Goal: Task Accomplishment & Management: Manage account settings

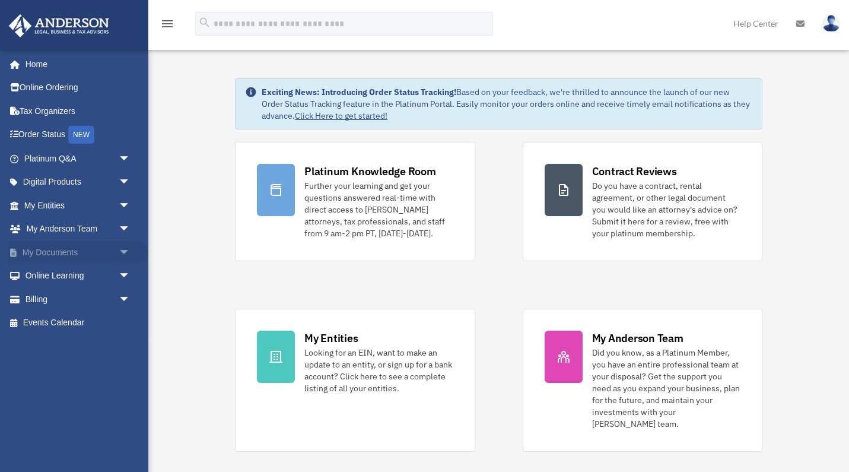
click at [126, 247] on span "arrow_drop_down" at bounding box center [131, 252] width 24 height 24
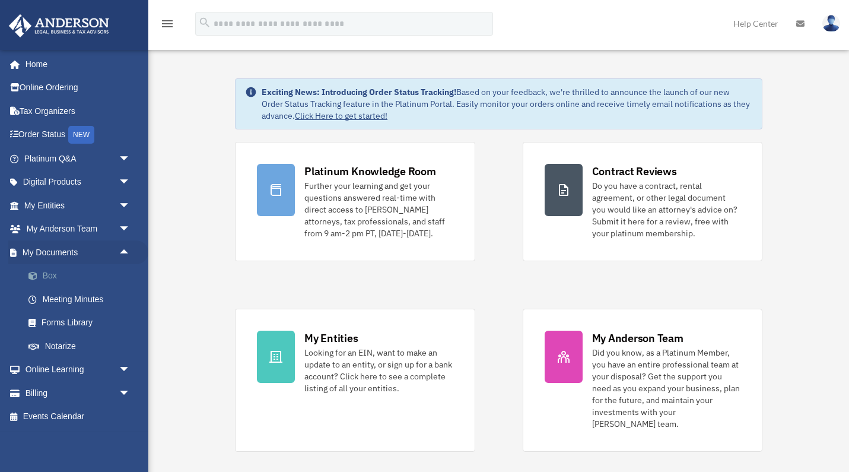
click at [50, 268] on link "Box" at bounding box center [83, 276] width 132 height 24
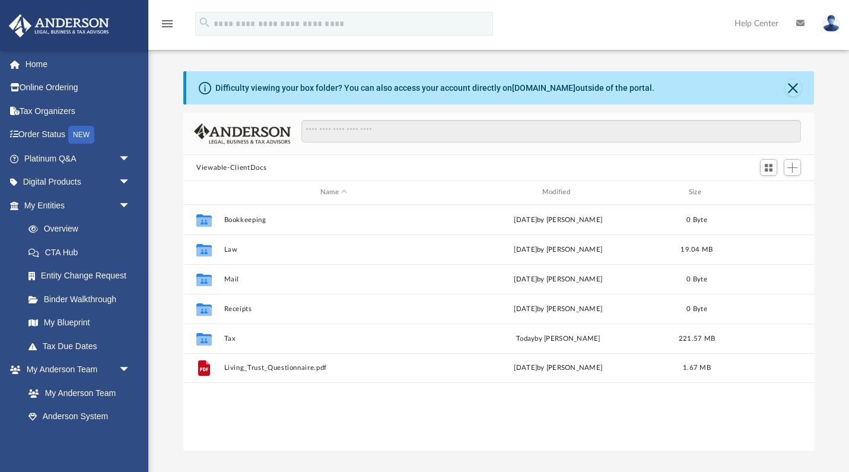
scroll to position [1, 1]
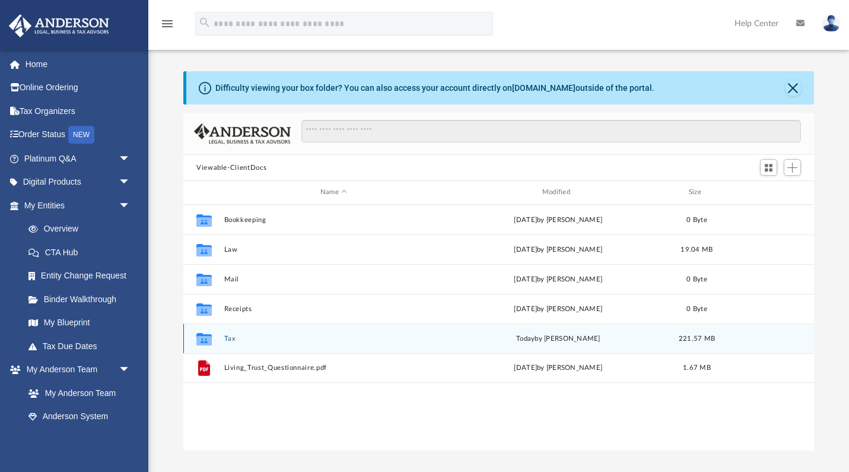
click at [228, 340] on button "Tax" at bounding box center [333, 339] width 219 height 8
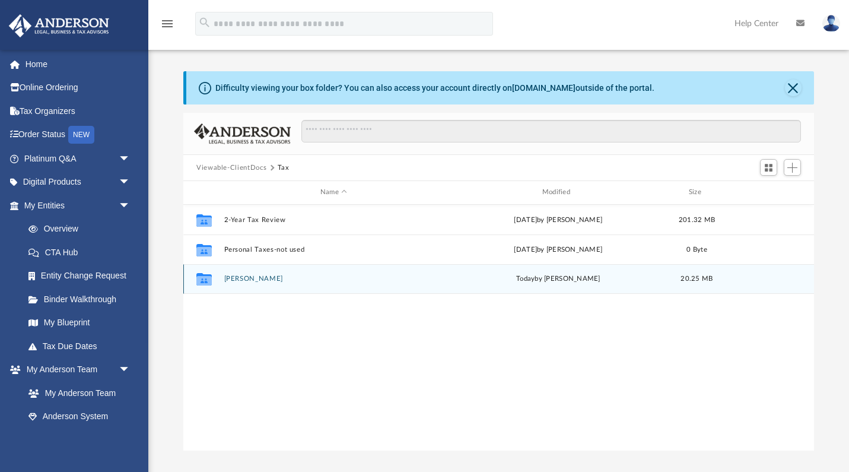
click at [240, 279] on button "[PERSON_NAME]" at bounding box center [333, 279] width 219 height 8
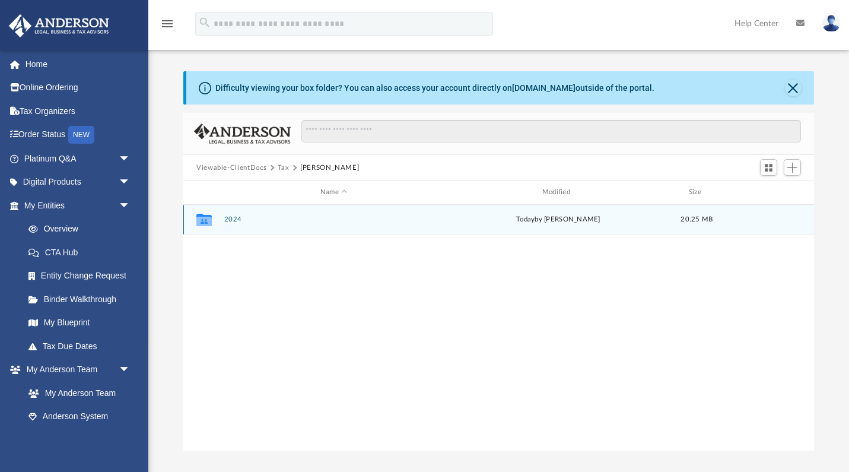
click at [234, 219] on button "2024" at bounding box center [333, 219] width 219 height 8
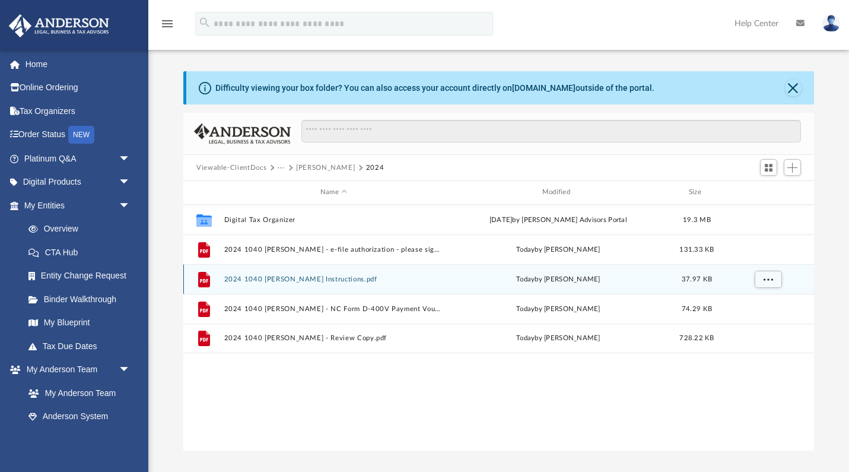
click at [332, 279] on button "2024 1040 [PERSON_NAME] Instructions.pdf" at bounding box center [333, 279] width 219 height 8
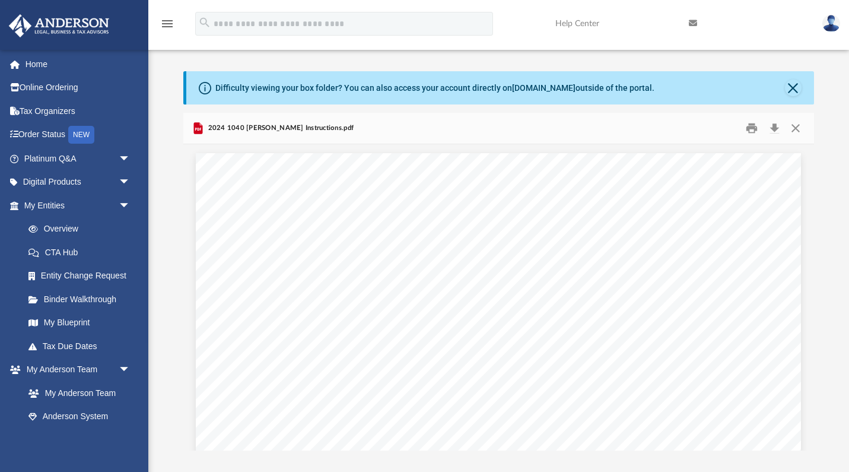
scroll to position [0, 0]
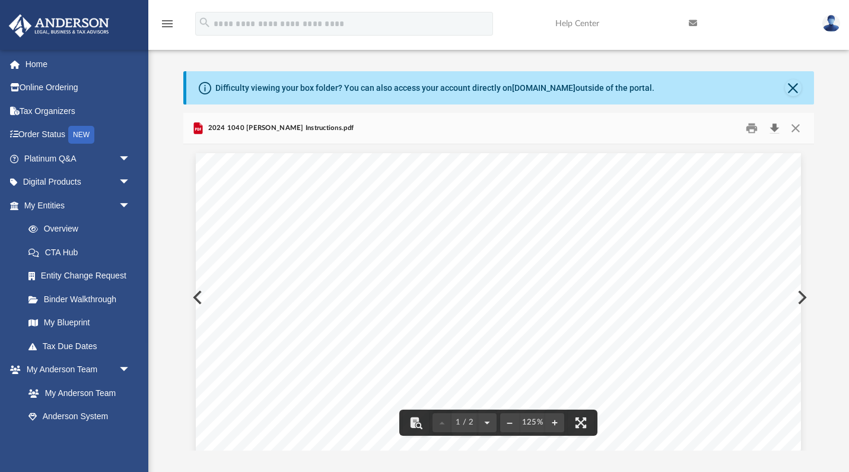
click at [775, 131] on button "Download" at bounding box center [773, 128] width 21 height 18
click at [804, 297] on button "Preview" at bounding box center [801, 297] width 26 height 33
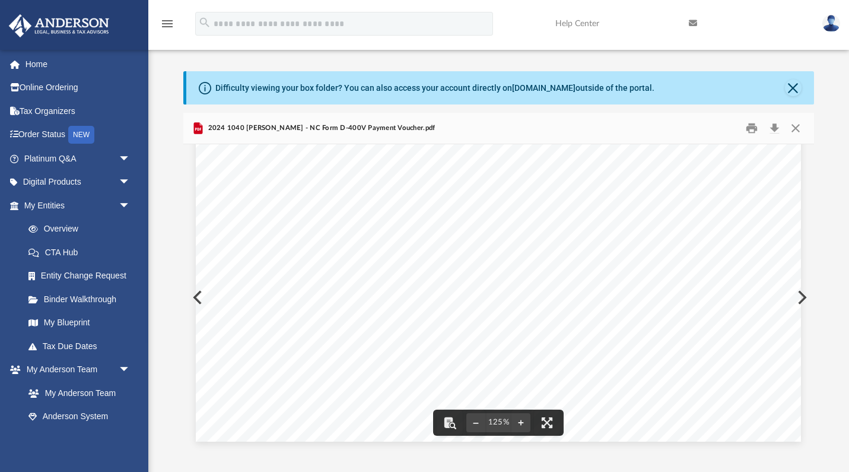
scroll to position [495, 0]
click at [776, 127] on button "Download" at bounding box center [773, 128] width 21 height 18
click at [801, 297] on div "469211 08-23-24 Taxpayer/Paid Preparer: Date: Phone: Mail to: NC Department of …" at bounding box center [498, 49] width 605 height 783
click at [804, 297] on button "Preview" at bounding box center [801, 297] width 26 height 33
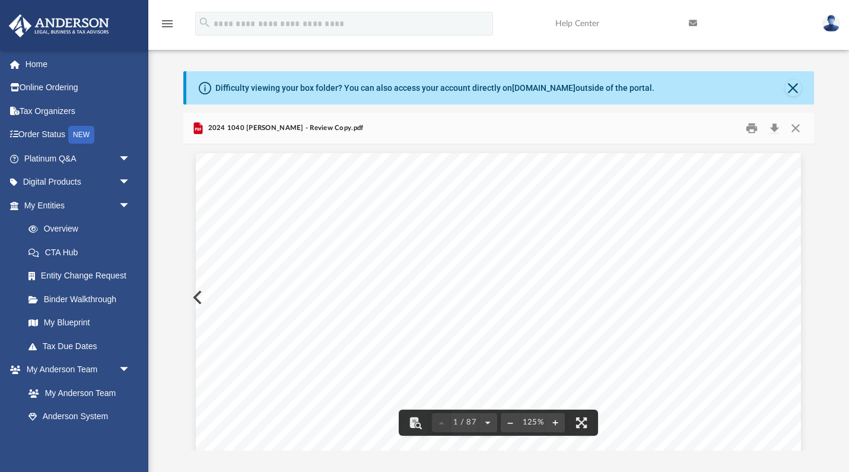
scroll to position [0, 0]
click at [772, 130] on button "Download" at bounding box center [773, 128] width 21 height 18
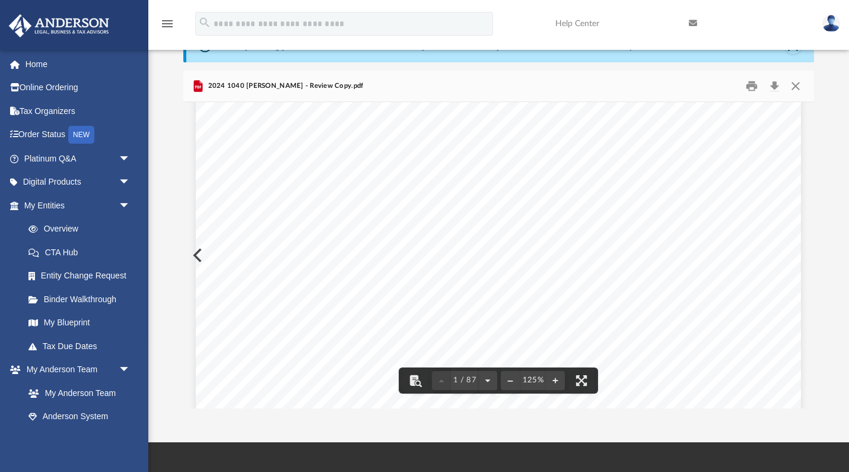
scroll to position [30, 0]
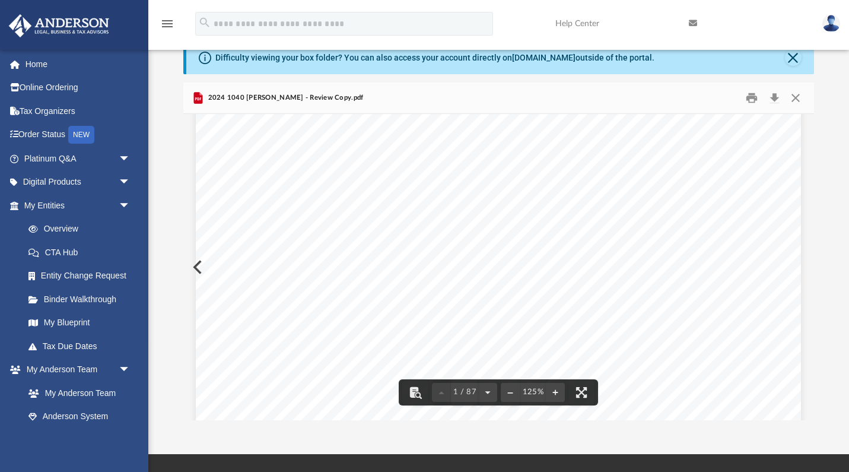
click at [196, 266] on div "426340 04-01-24 REVIEW COPY ANDERSON GLOBAL BUSINESS GROUP, LLC 3225 MCLEOD DRI…" at bounding box center [498, 329] width 605 height 783
click at [201, 264] on div "426340 04-01-24 REVIEW COPY ANDERSON GLOBAL BUSINESS GROUP, LLC 3225 MCLEOD DRI…" at bounding box center [498, 329] width 605 height 783
click at [195, 265] on button "Preview" at bounding box center [196, 266] width 26 height 33
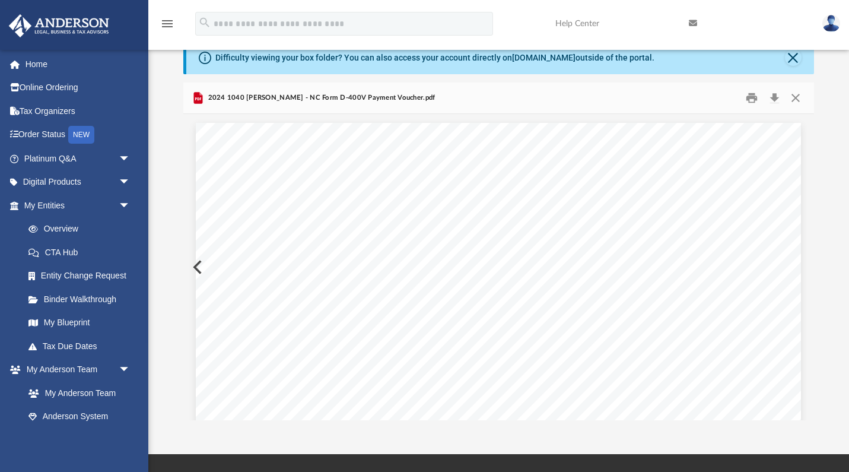
click at [195, 265] on button "Preview" at bounding box center [196, 266] width 26 height 33
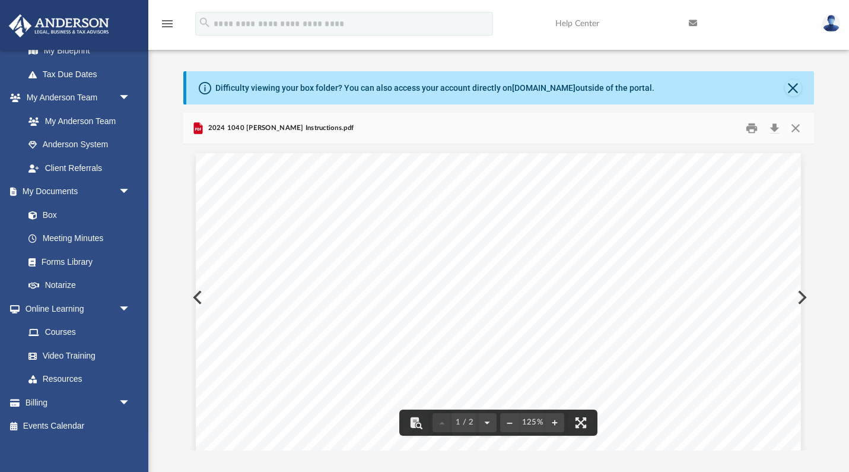
scroll to position [0, 0]
click at [798, 128] on button "Close" at bounding box center [795, 128] width 21 height 18
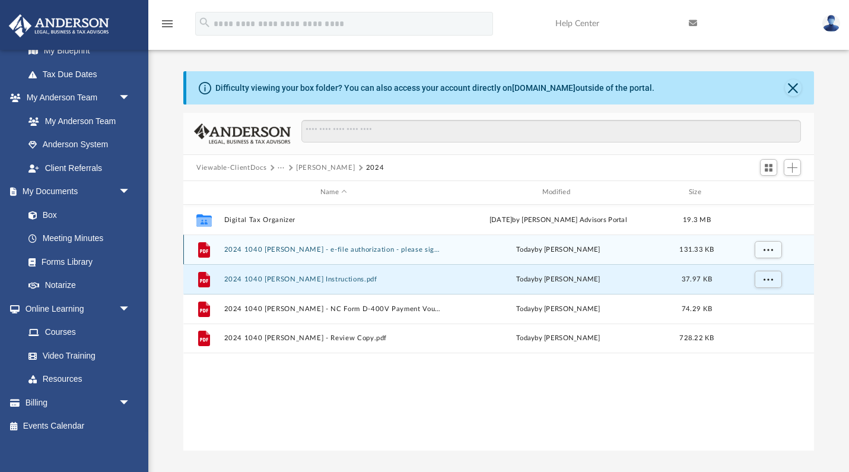
click at [271, 244] on div "File 2024 1040 Wood, Maureen - e-file authorization - please sign.pdf today by …" at bounding box center [498, 249] width 631 height 30
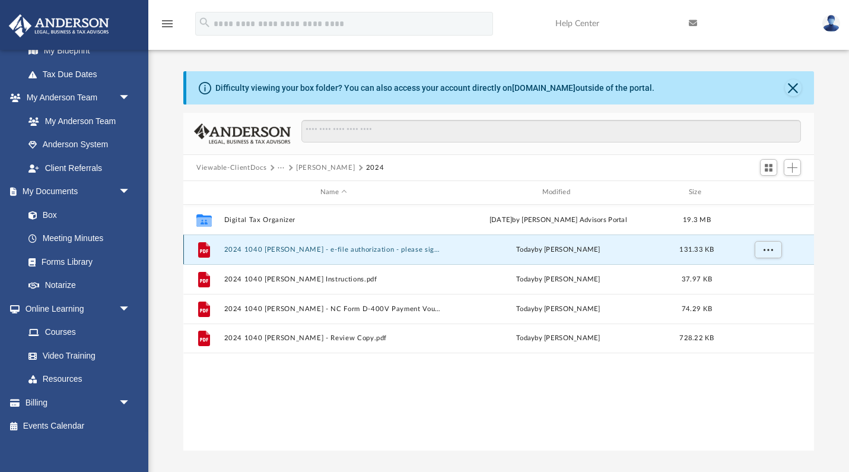
click at [389, 249] on button "2024 1040 [PERSON_NAME] - e-file authorization - please sign.pdf" at bounding box center [333, 250] width 219 height 8
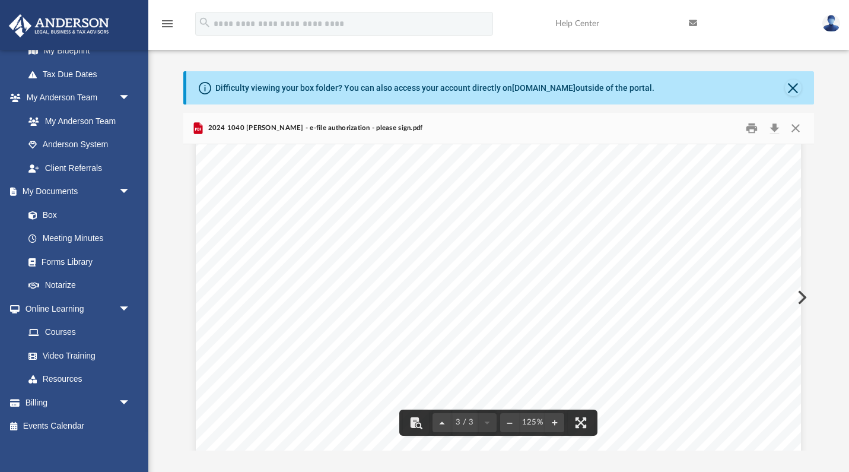
scroll to position [1128, 0]
click at [772, 128] on button "Download" at bounding box center [773, 128] width 21 height 18
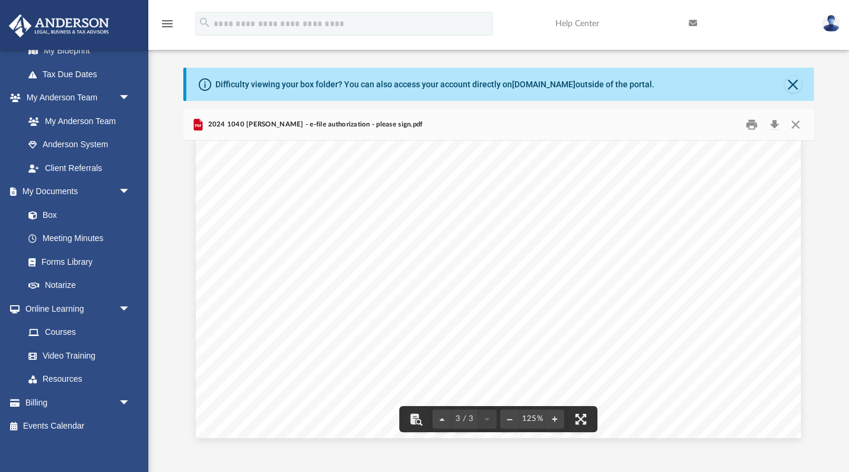
scroll to position [2096, 0]
click at [46, 206] on link "Box" at bounding box center [83, 215] width 132 height 24
click at [788, 82] on button "Close" at bounding box center [793, 84] width 17 height 17
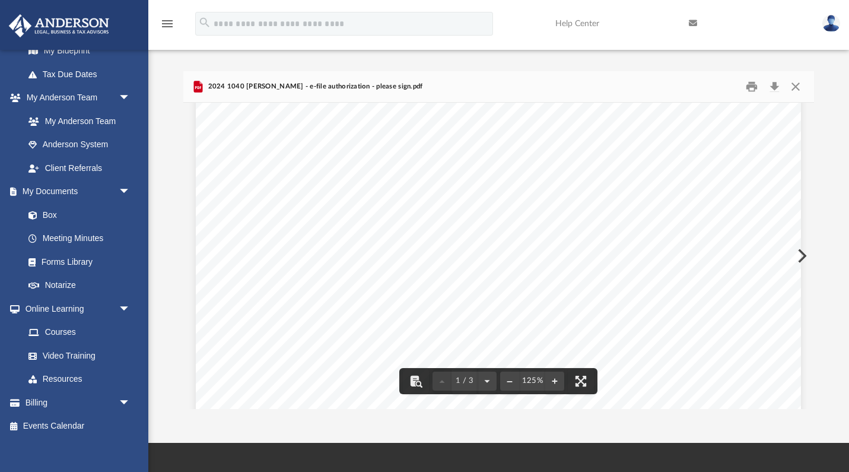
scroll to position [53, 0]
click at [46, 208] on link "Box" at bounding box center [83, 215] width 132 height 24
click at [53, 208] on link "Box" at bounding box center [83, 215] width 132 height 24
click at [798, 87] on button "Close" at bounding box center [795, 87] width 21 height 18
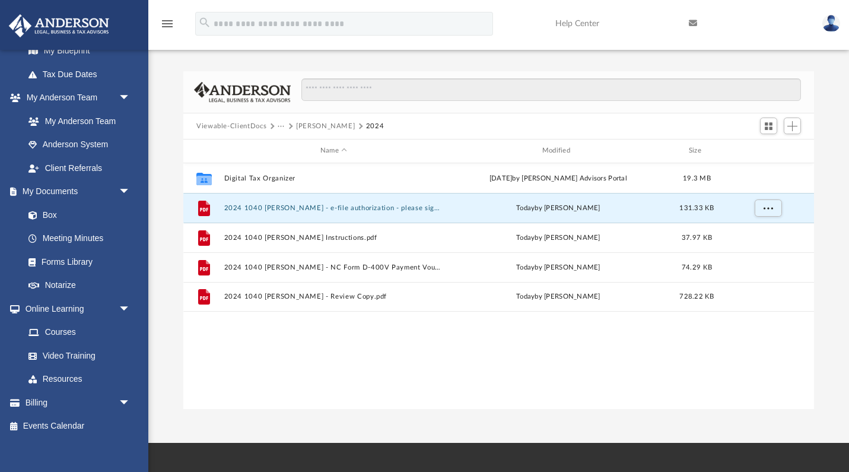
click at [317, 126] on button "[PERSON_NAME]" at bounding box center [325, 126] width 59 height 11
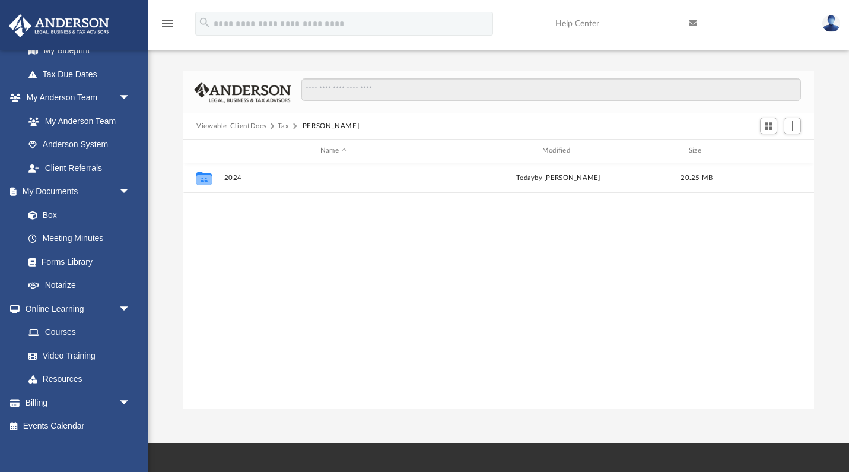
click at [280, 126] on button "Tax" at bounding box center [284, 126] width 12 height 11
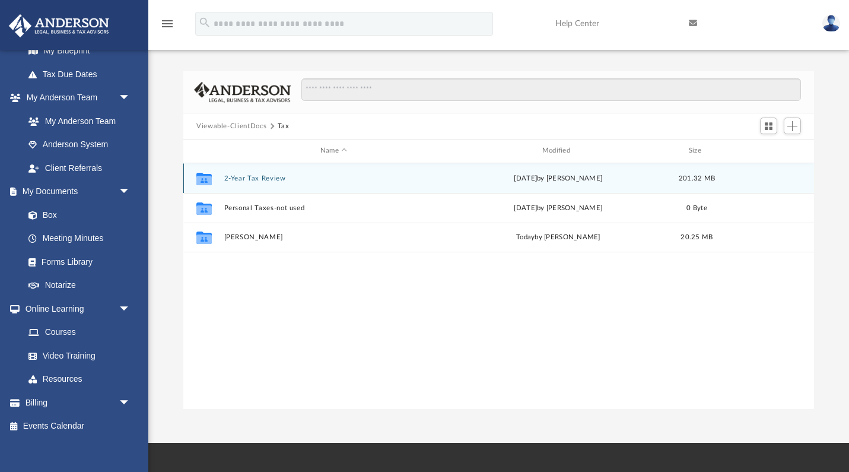
click at [253, 179] on button "2-Year Tax Review" at bounding box center [333, 178] width 219 height 8
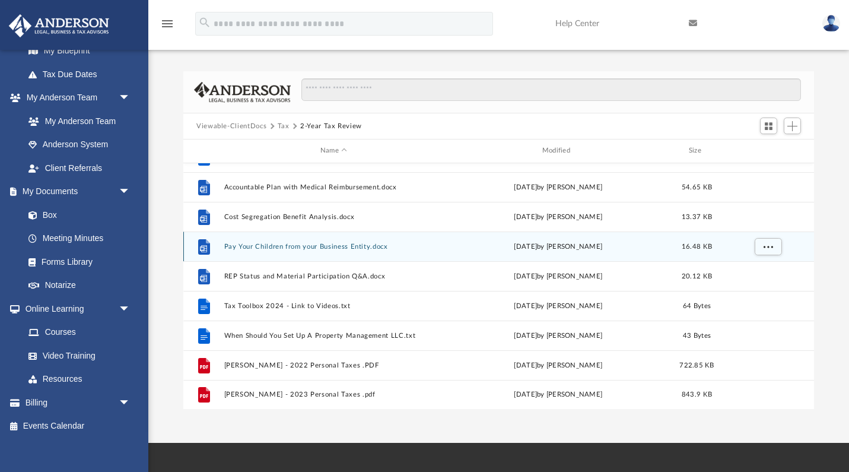
scroll to position [199, 0]
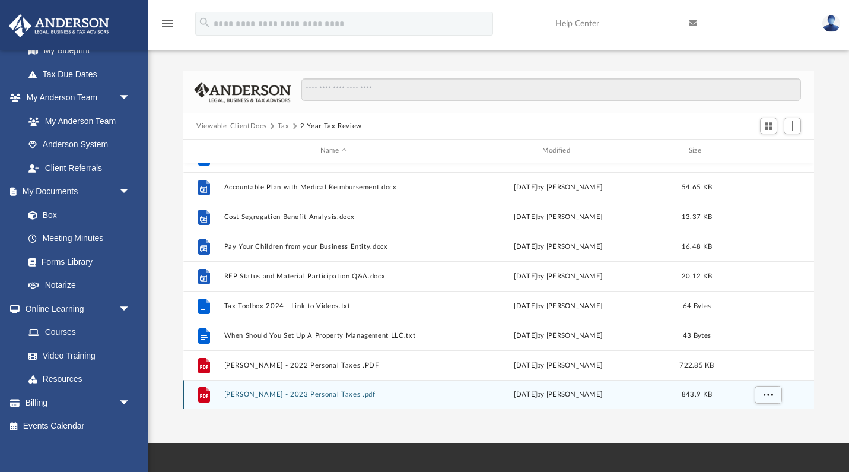
click at [293, 395] on button "Wood, Maureen - 2023 Personal Taxes .pdf" at bounding box center [333, 394] width 219 height 8
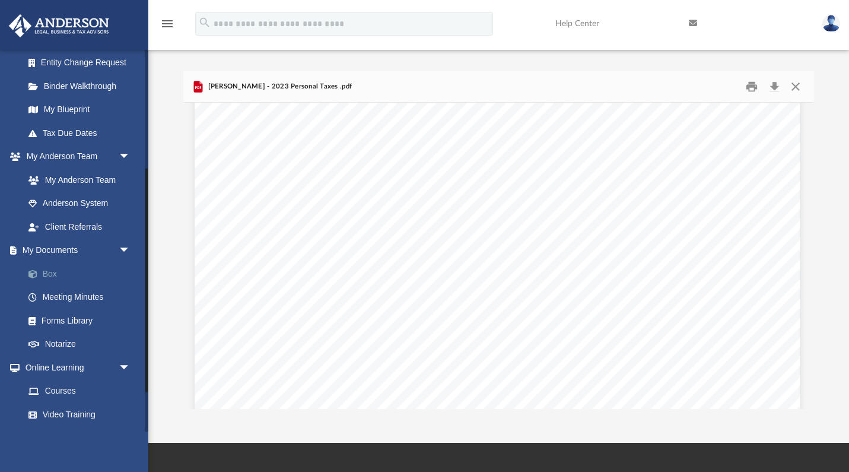
scroll to position [214, 0]
click at [53, 268] on link "Box" at bounding box center [83, 273] width 132 height 24
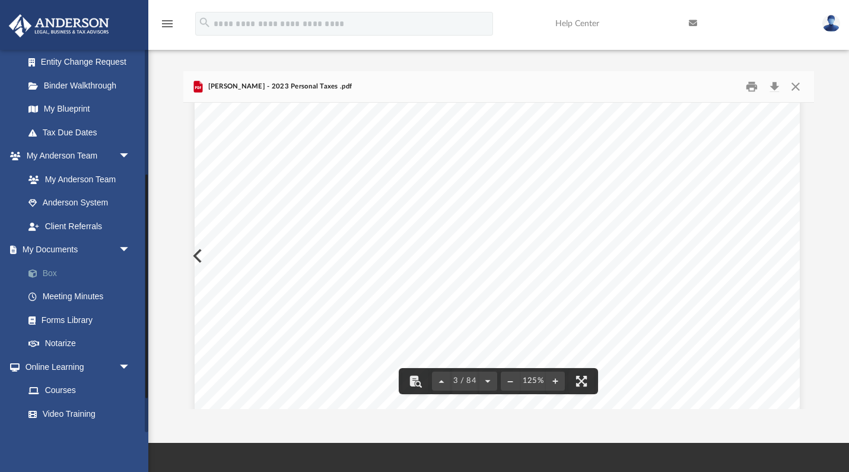
click at [44, 266] on link "Box" at bounding box center [83, 273] width 132 height 24
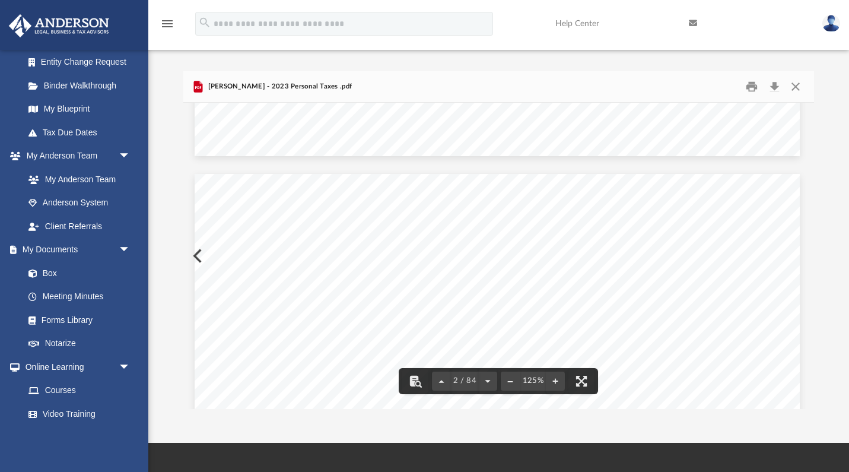
scroll to position [1051, 1]
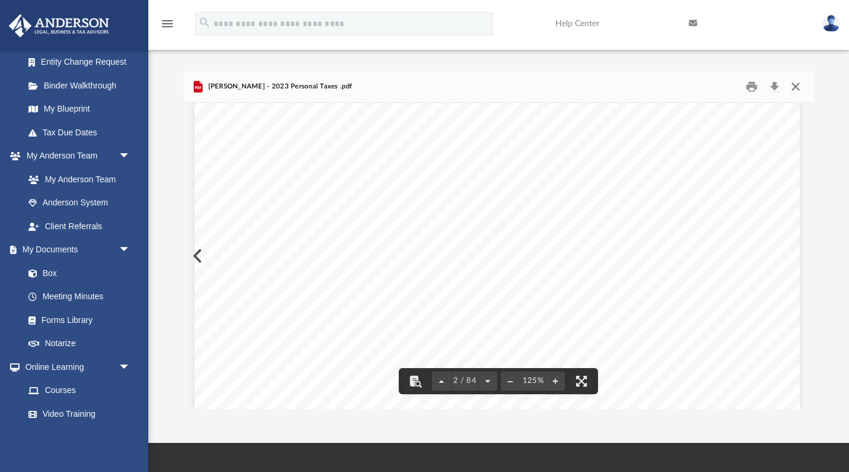
click at [791, 87] on button "Close" at bounding box center [795, 87] width 21 height 18
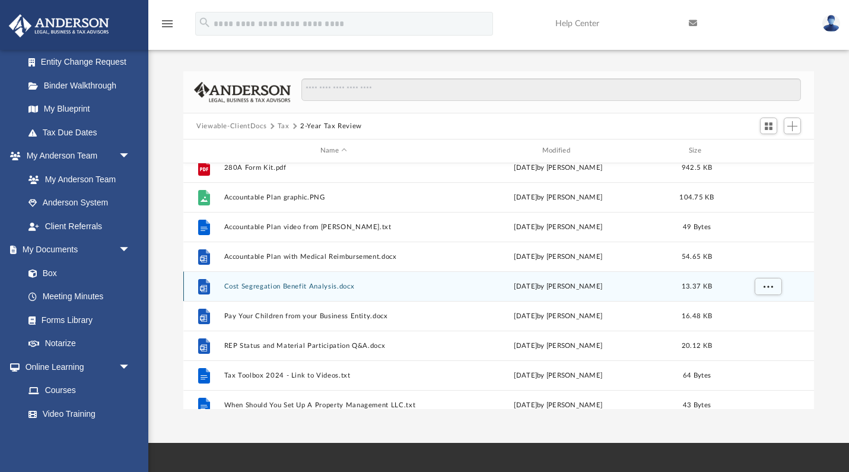
scroll to position [128, 0]
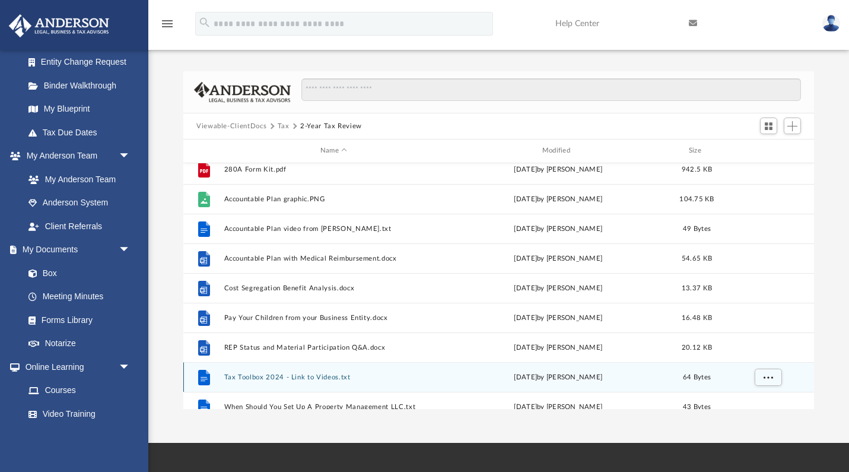
click at [304, 373] on button "Tax Toolbox 2024 - Link to Videos.txt" at bounding box center [333, 377] width 219 height 8
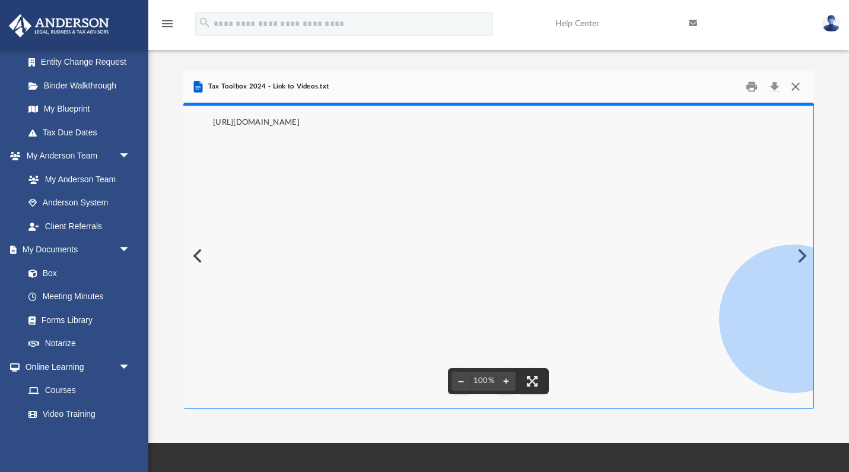
click at [794, 84] on button "Close" at bounding box center [795, 87] width 21 height 18
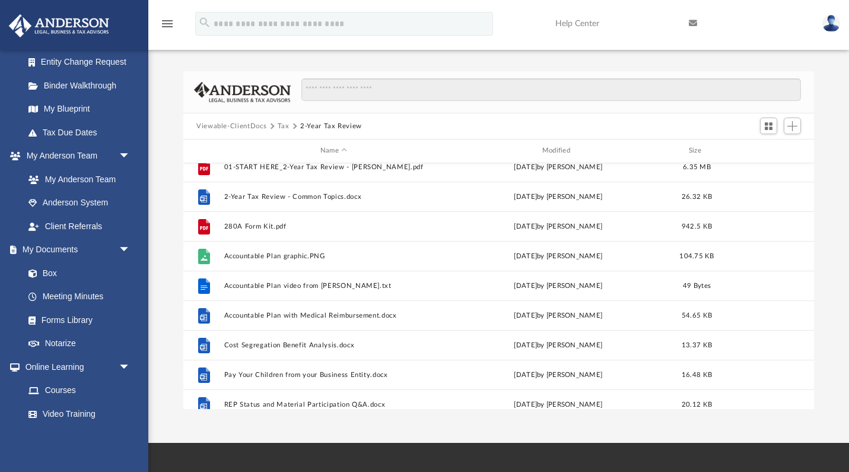
scroll to position [72, 0]
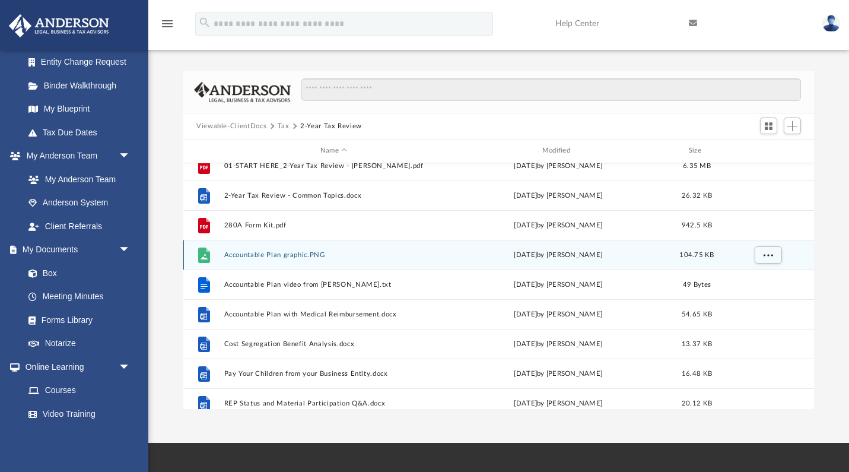
click at [282, 254] on button "Accountable Plan graphic.PNG" at bounding box center [333, 255] width 219 height 8
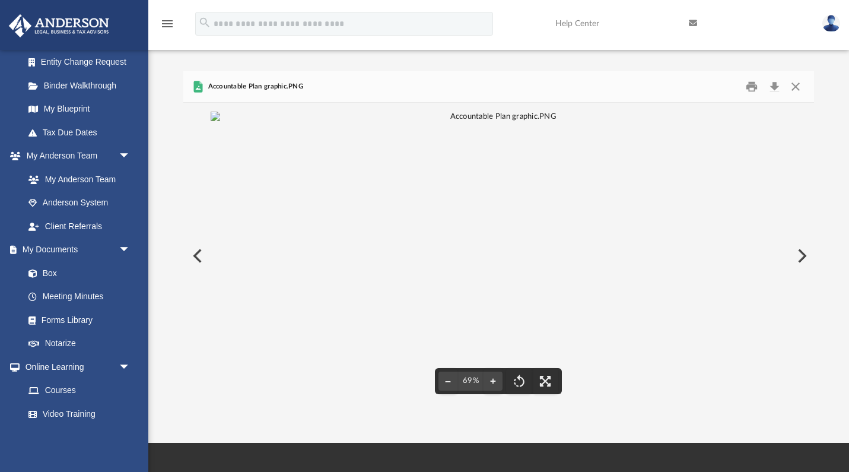
click at [801, 257] on button "Preview" at bounding box center [801, 255] width 26 height 33
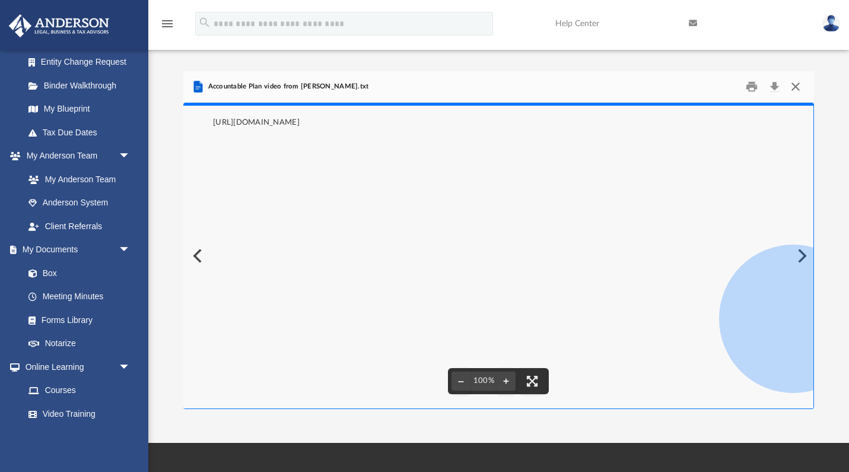
click at [797, 87] on button "Close" at bounding box center [795, 87] width 21 height 18
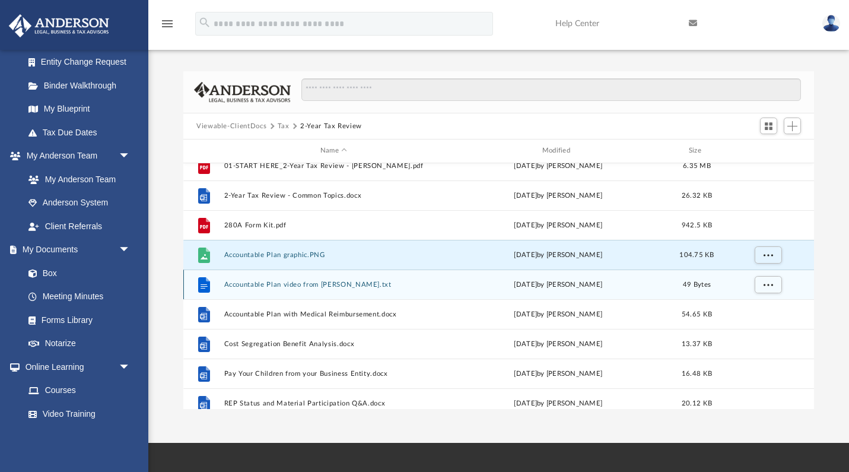
click at [273, 284] on button "Accountable Plan video from Toby.txt" at bounding box center [333, 285] width 219 height 8
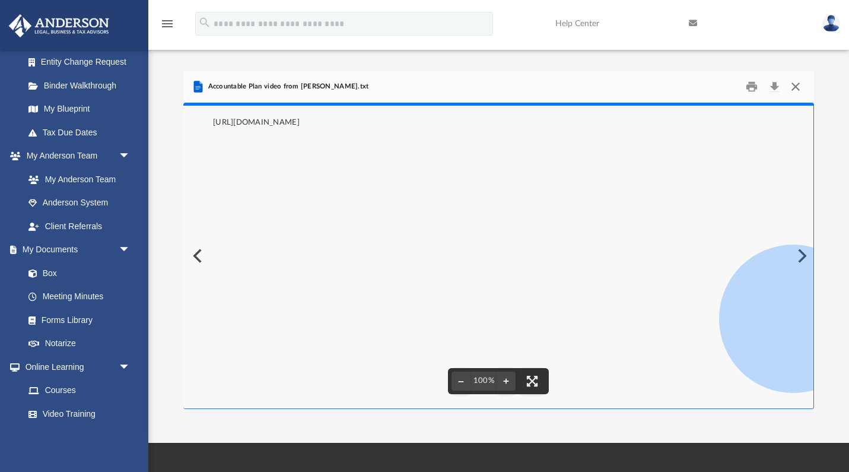
click at [794, 86] on button "Close" at bounding box center [795, 87] width 21 height 18
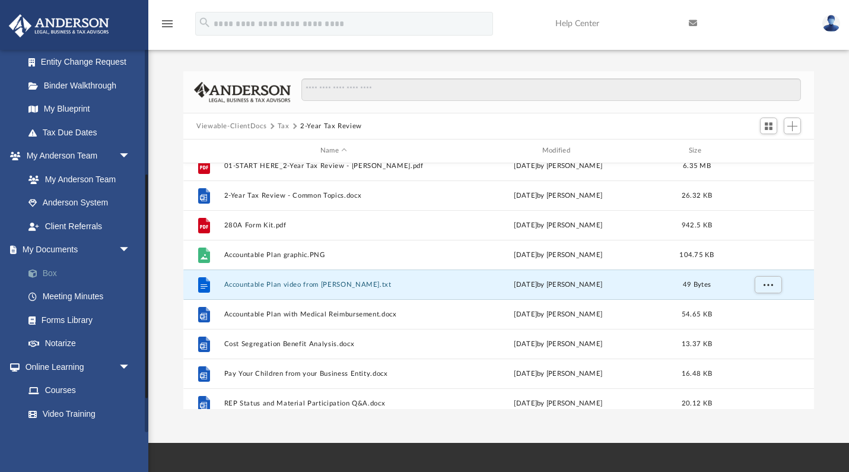
click at [50, 266] on link "Box" at bounding box center [83, 273] width 132 height 24
click at [283, 128] on button "Tax" at bounding box center [284, 126] width 12 height 11
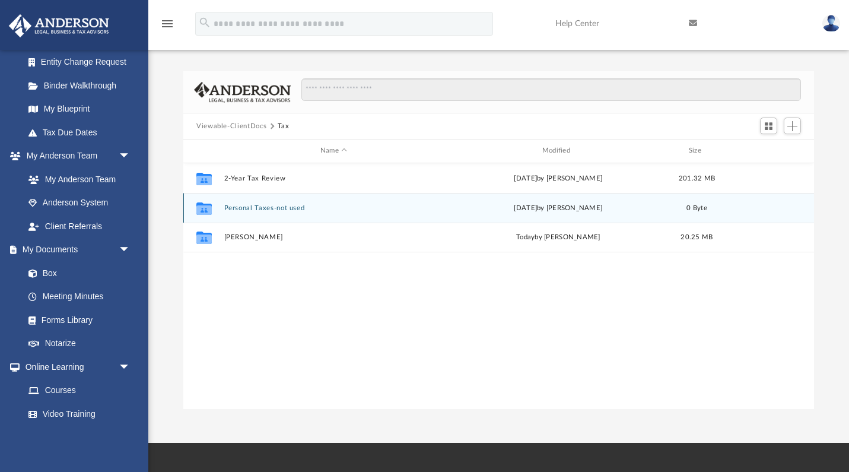
click at [244, 209] on button "Personal Taxes-not used" at bounding box center [333, 208] width 219 height 8
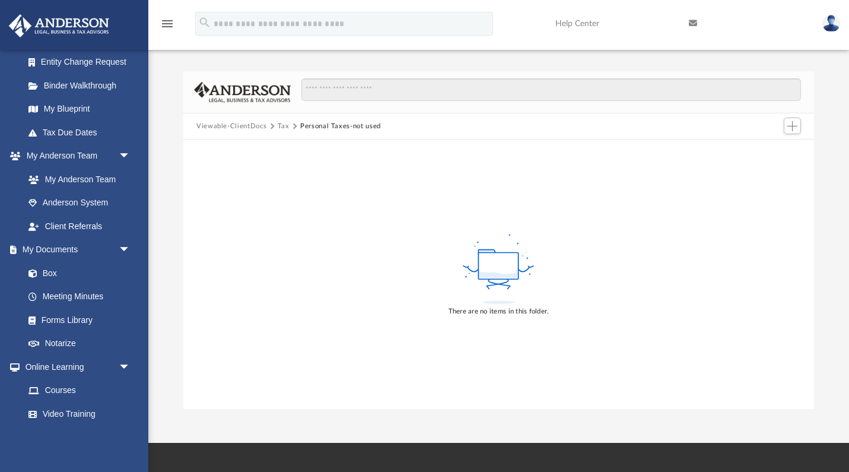
click at [276, 125] on span "Viewable-ClientDocs" at bounding box center [236, 126] width 81 height 11
click at [281, 126] on button "Tax" at bounding box center [284, 126] width 12 height 11
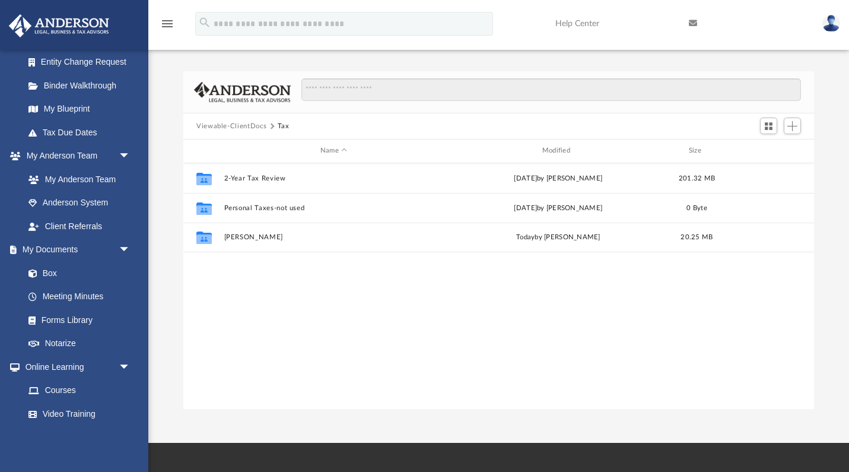
scroll to position [270, 631]
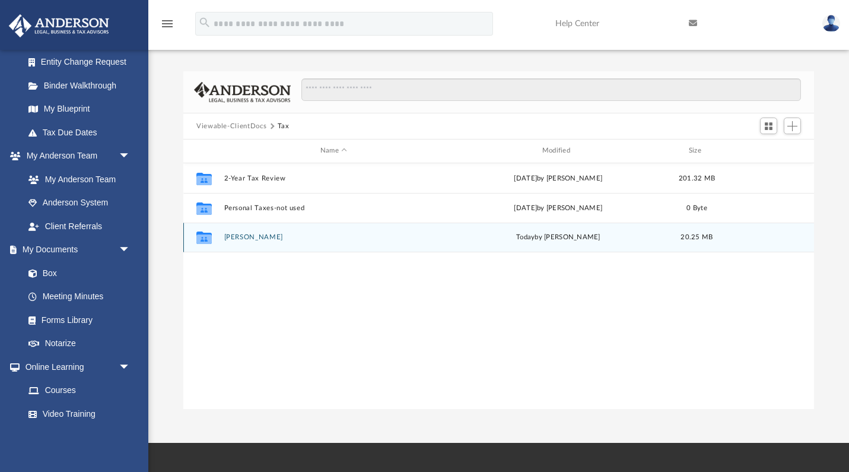
click at [237, 238] on button "[PERSON_NAME]" at bounding box center [333, 237] width 219 height 8
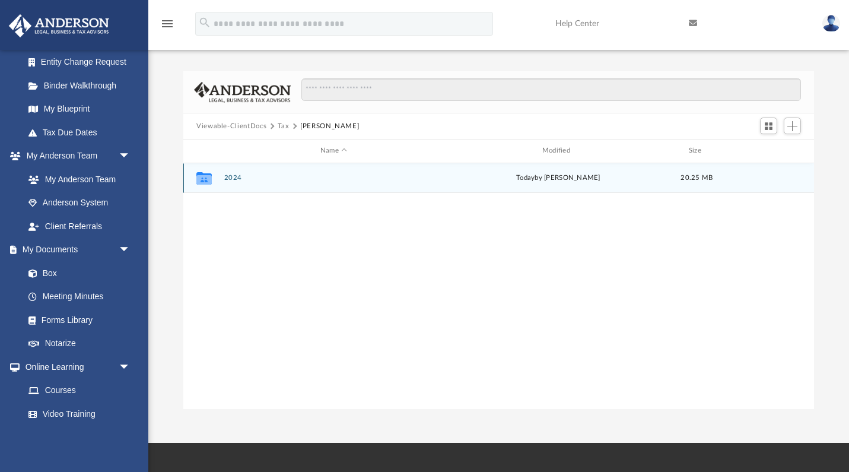
click at [233, 177] on button "2024" at bounding box center [333, 178] width 219 height 8
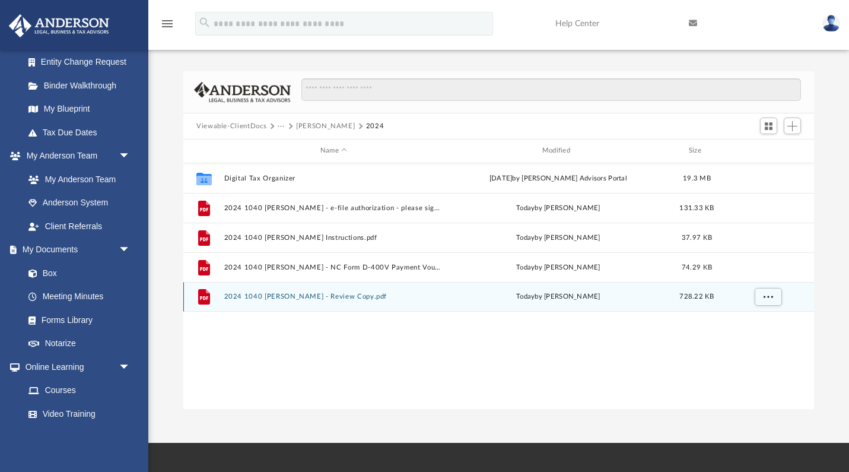
click at [319, 297] on button "2024 1040 [PERSON_NAME] - Review Copy.pdf" at bounding box center [333, 296] width 219 height 8
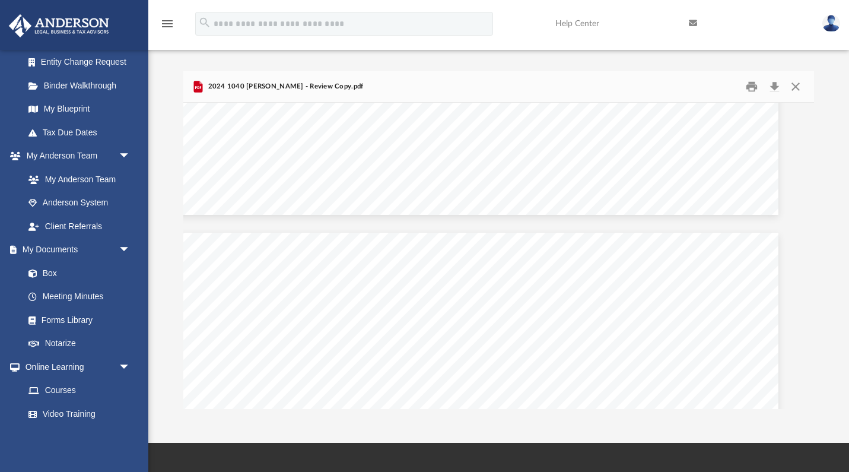
scroll to position [54692, 23]
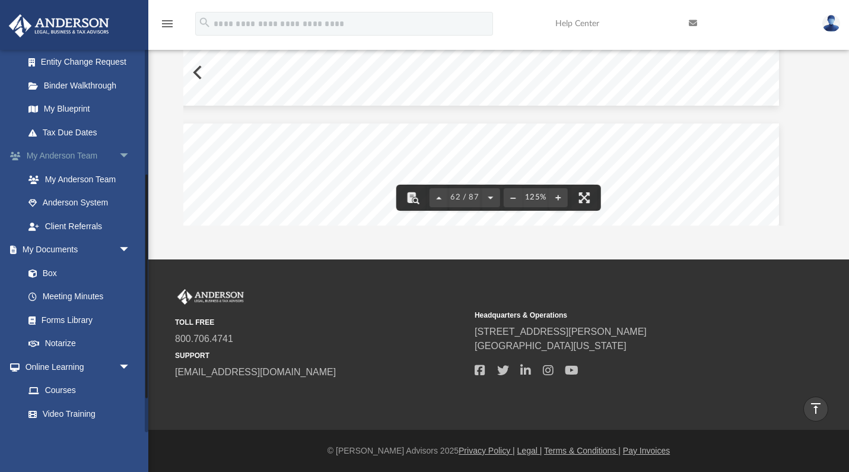
scroll to position [47884, 22]
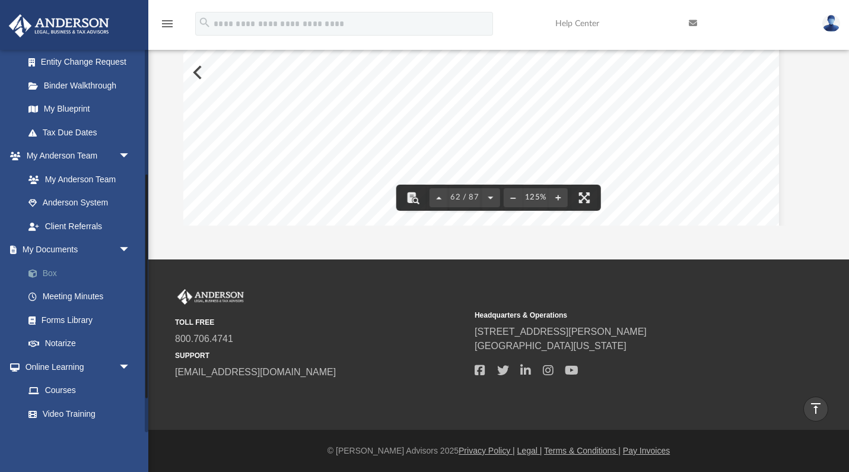
click at [53, 266] on link "Box" at bounding box center [83, 273] width 132 height 24
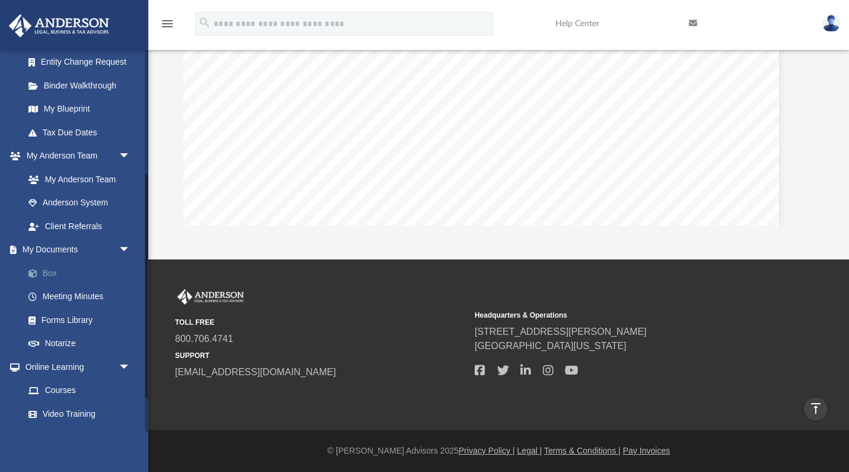
click at [48, 264] on link "Box" at bounding box center [83, 273] width 132 height 24
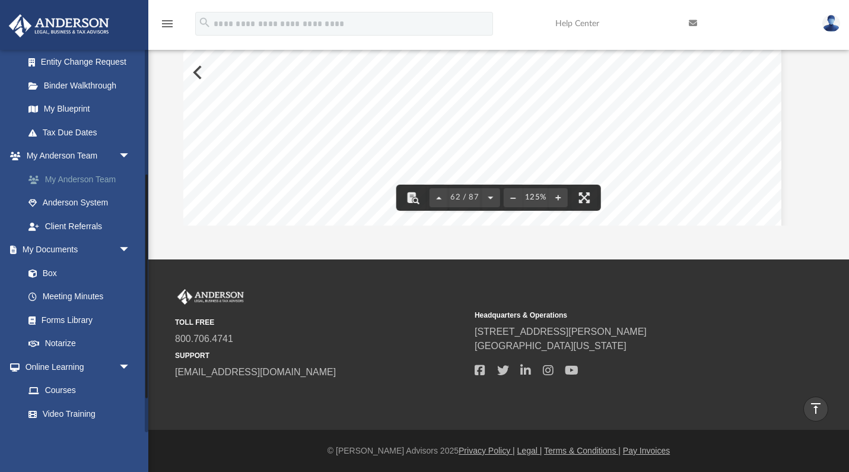
click at [63, 177] on link "My Anderson Team" at bounding box center [83, 179] width 132 height 24
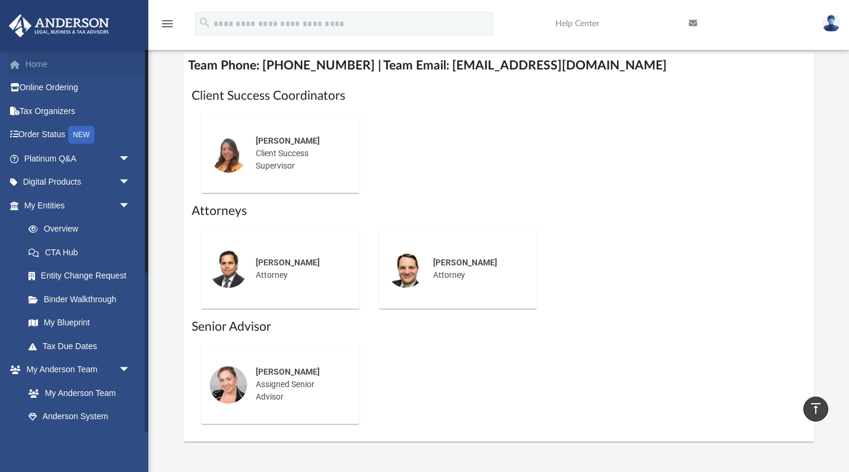
click at [34, 68] on link "Home" at bounding box center [78, 64] width 140 height 24
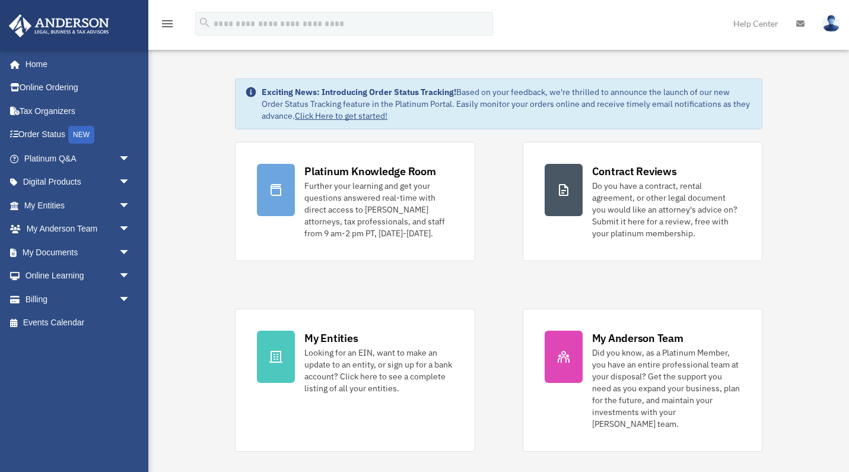
click at [46, 247] on link "My Documents arrow_drop_down" at bounding box center [78, 252] width 140 height 24
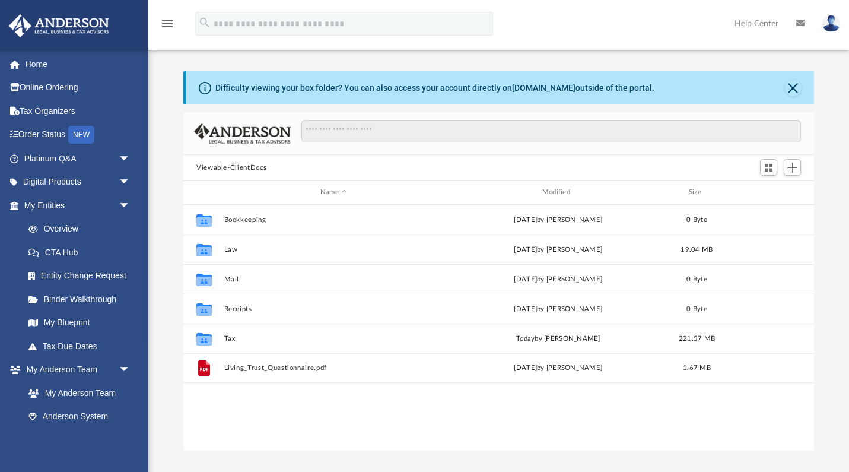
scroll to position [1, 1]
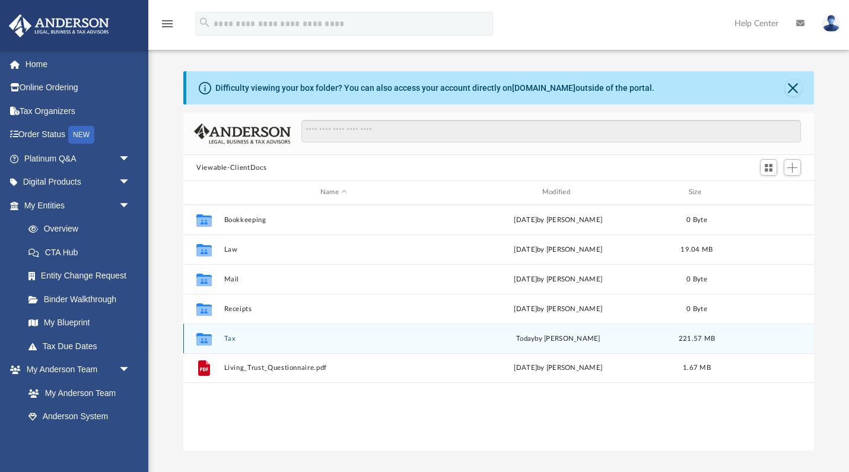
click at [230, 338] on button "Tax" at bounding box center [333, 339] width 219 height 8
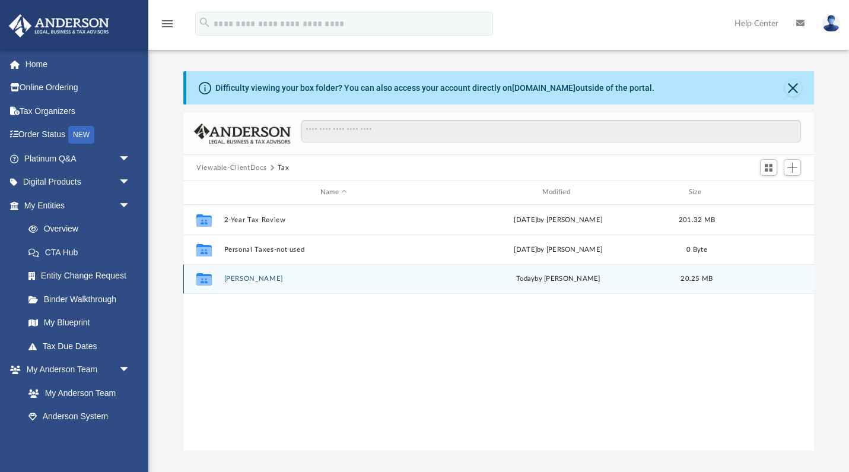
click at [243, 276] on button "[PERSON_NAME]" at bounding box center [333, 279] width 219 height 8
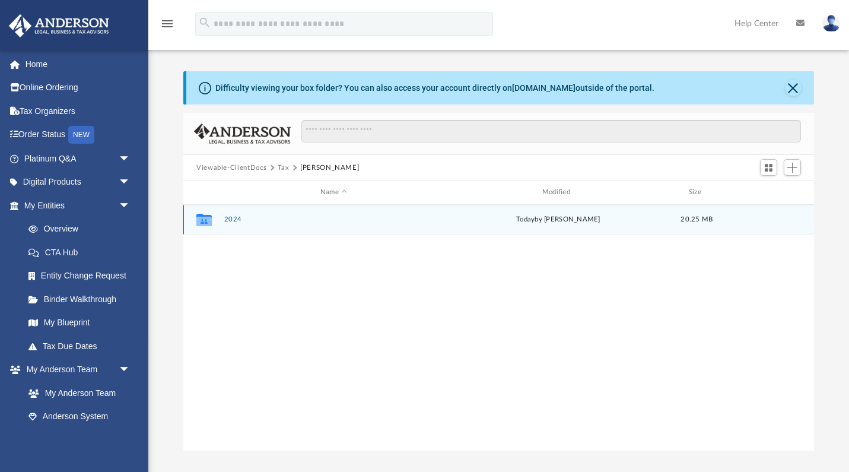
click at [230, 218] on button "2024" at bounding box center [333, 219] width 219 height 8
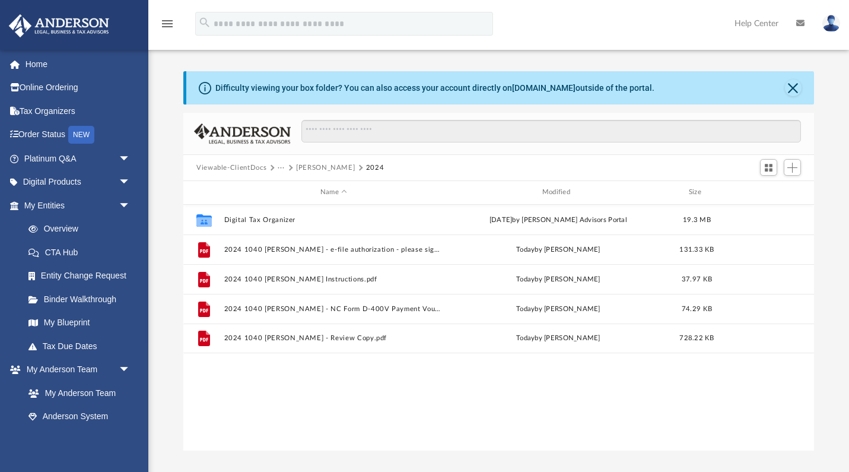
click at [355, 382] on div "Collaborated Folder Digital Tax Organizer [DATE] by [PERSON_NAME] Advisors Port…" at bounding box center [498, 328] width 631 height 246
click at [323, 168] on button "[PERSON_NAME]" at bounding box center [325, 168] width 59 height 11
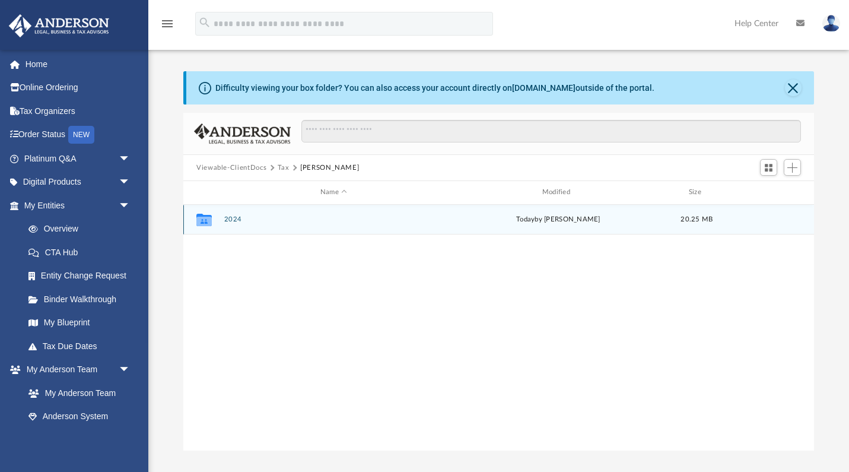
click at [234, 218] on button "2024" at bounding box center [333, 219] width 219 height 8
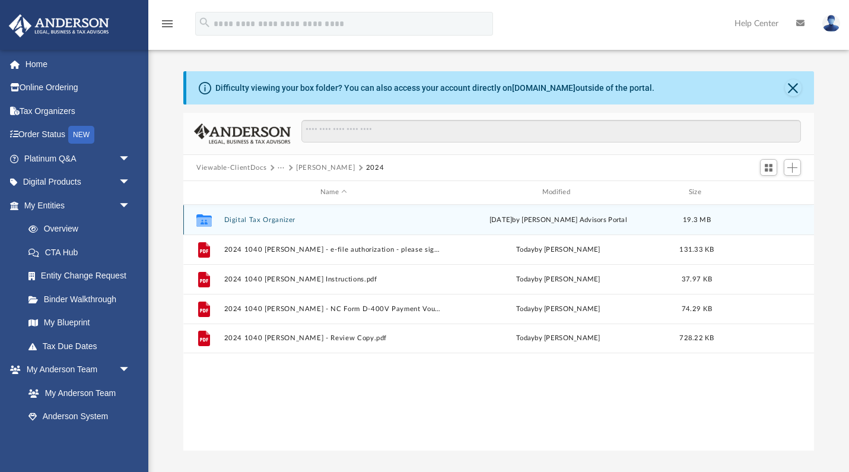
click at [273, 216] on button "Digital Tax Organizer" at bounding box center [333, 220] width 219 height 8
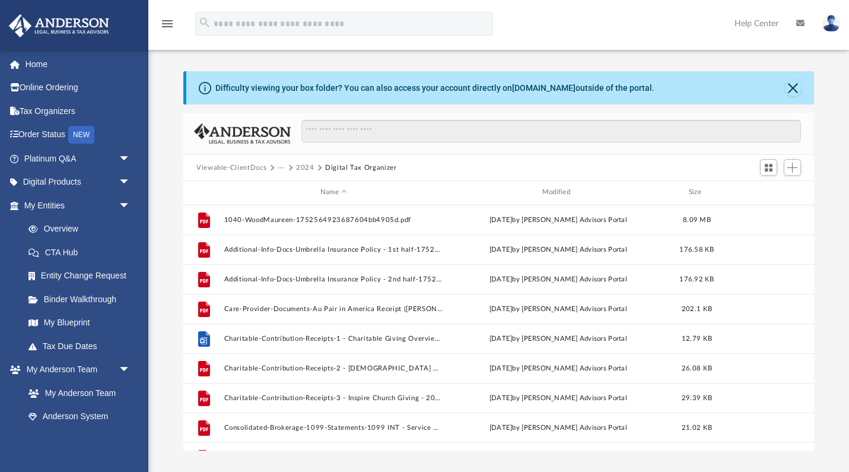
scroll to position [0, 0]
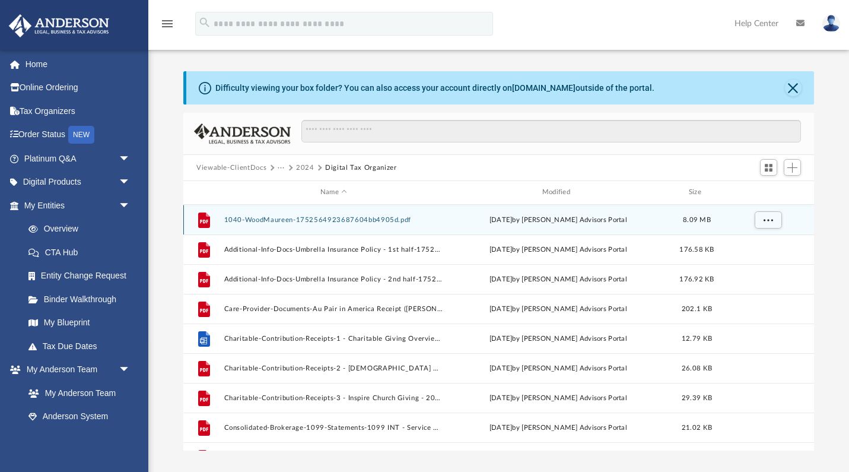
click at [345, 218] on button "1040-WoodMaureen-1752564923687604bb4905d.pdf" at bounding box center [333, 220] width 219 height 8
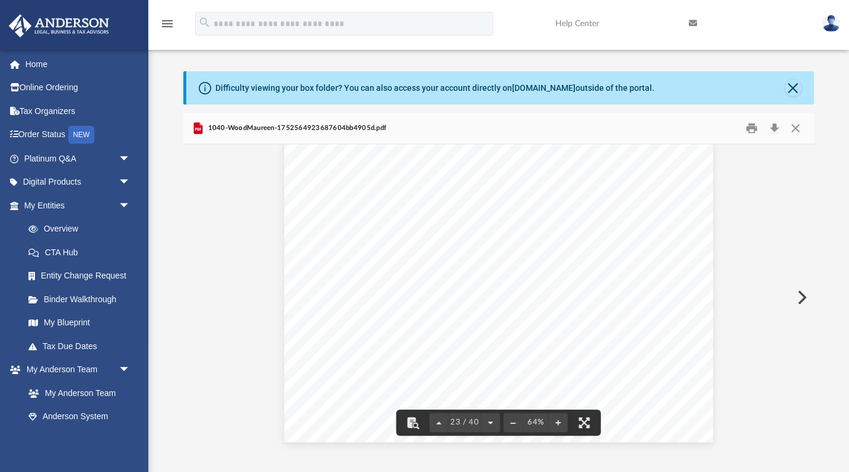
scroll to position [6918, 0]
click at [794, 126] on button "Close" at bounding box center [795, 128] width 21 height 18
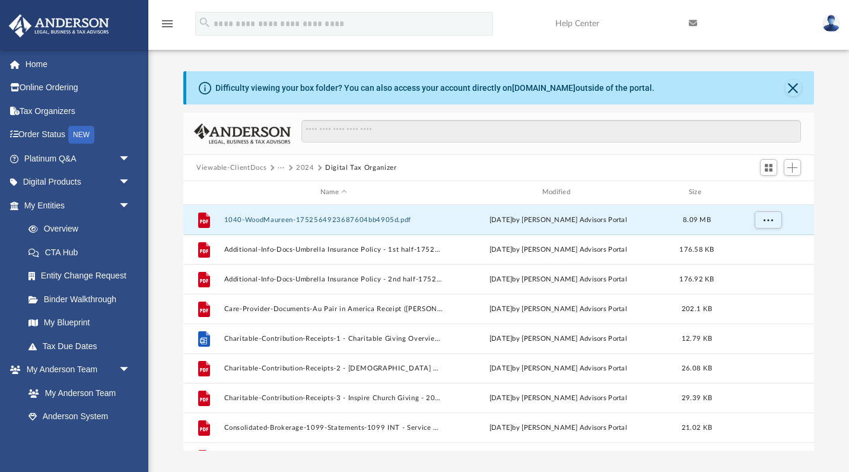
scroll to position [0, 0]
click at [305, 167] on button "2024" at bounding box center [305, 168] width 18 height 11
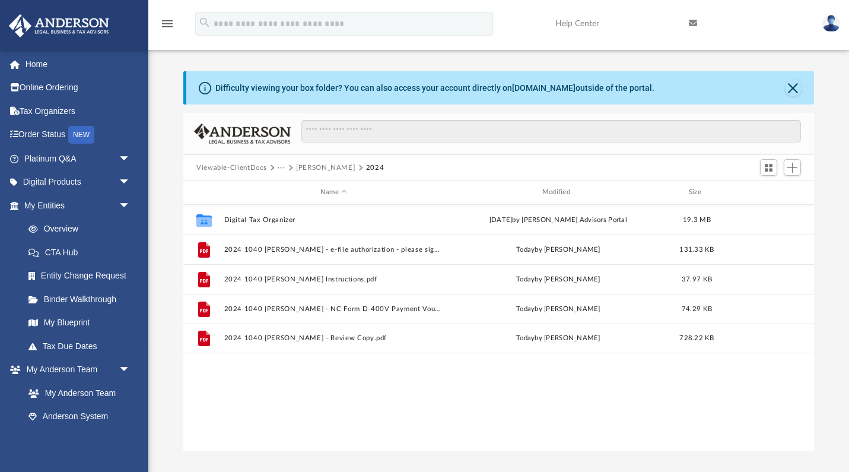
click at [306, 166] on button "[PERSON_NAME]" at bounding box center [325, 168] width 59 height 11
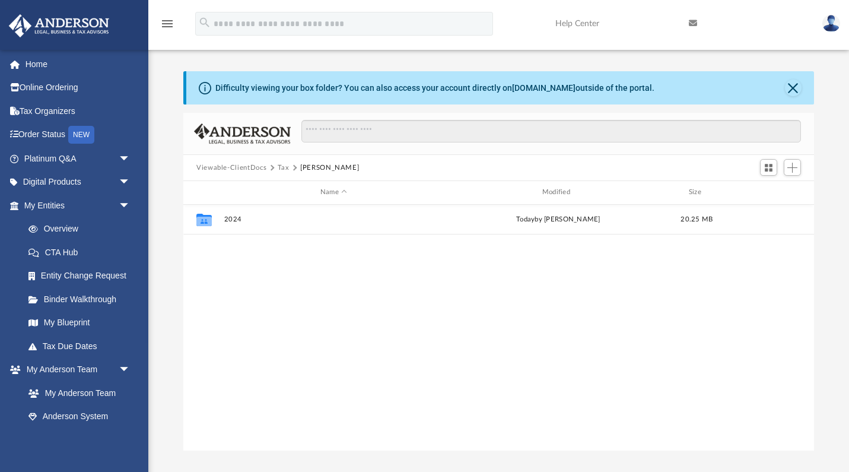
click at [278, 168] on button "Tax" at bounding box center [284, 168] width 12 height 11
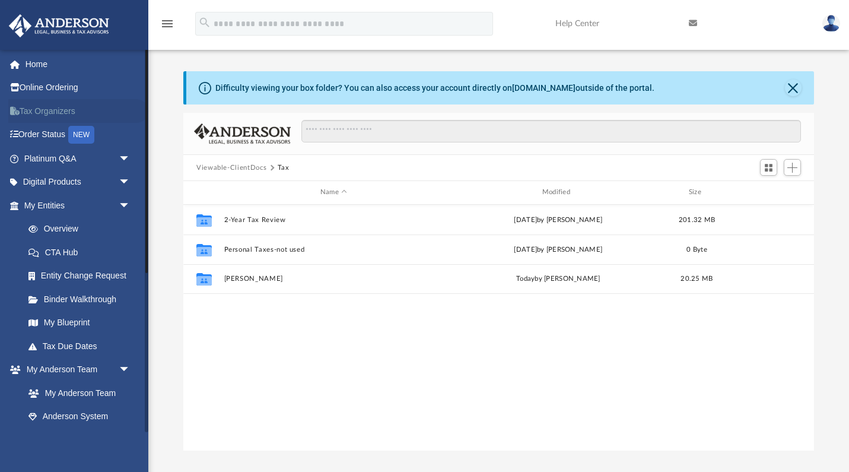
click at [43, 110] on link "Tax Organizers" at bounding box center [78, 111] width 140 height 24
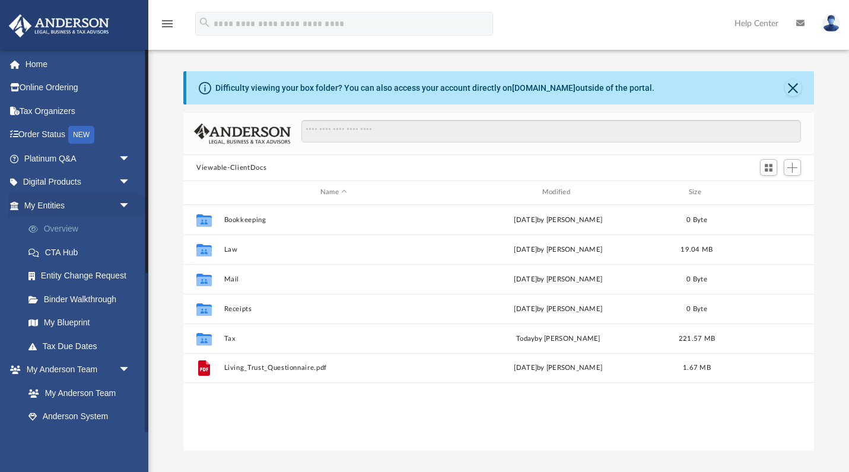
scroll to position [270, 631]
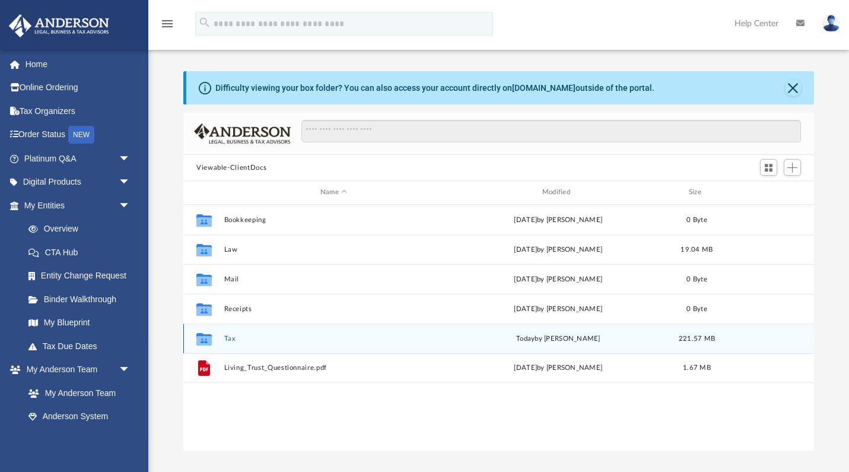
click at [230, 337] on button "Tax" at bounding box center [333, 339] width 219 height 8
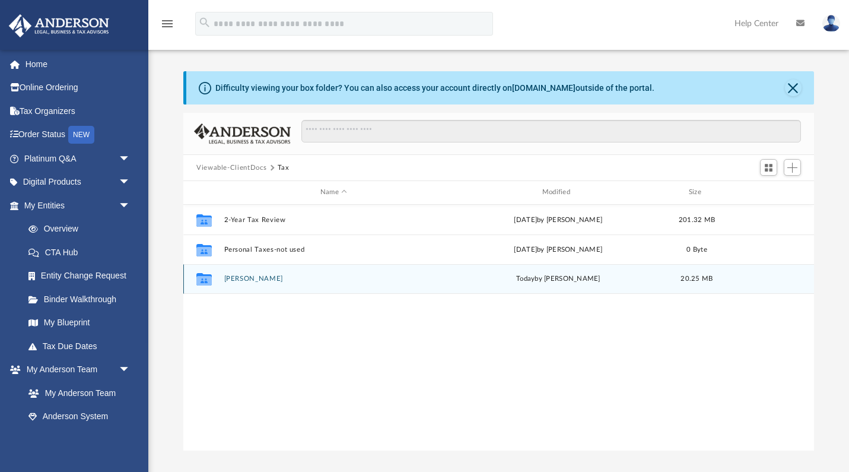
click at [245, 275] on button "[PERSON_NAME]" at bounding box center [333, 279] width 219 height 8
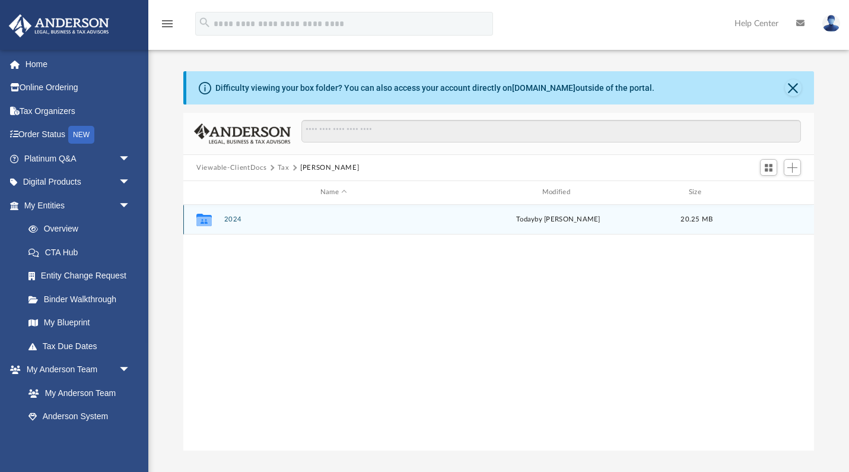
click at [233, 215] on button "2024" at bounding box center [333, 219] width 219 height 8
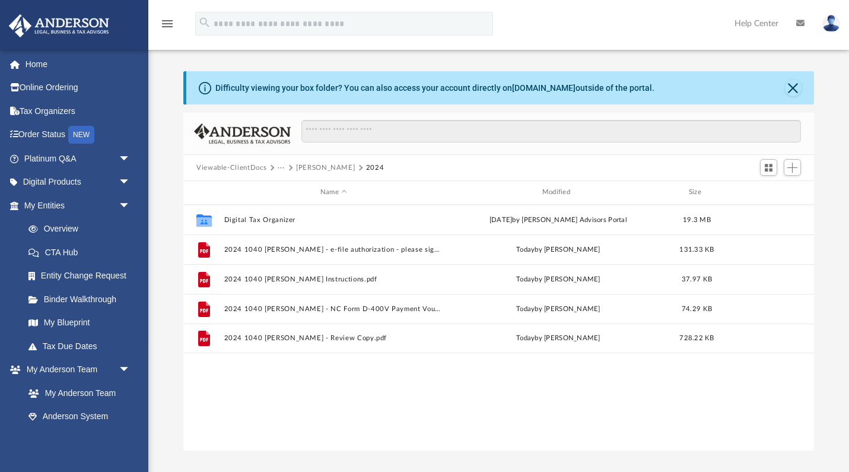
click at [349, 380] on div "Collaborated Folder Digital Tax Organizer [DATE] by [PERSON_NAME] Advisors Port…" at bounding box center [498, 328] width 631 height 246
click at [789, 171] on span "Add" at bounding box center [792, 168] width 10 height 10
click at [766, 193] on li "Upload" at bounding box center [775, 190] width 38 height 12
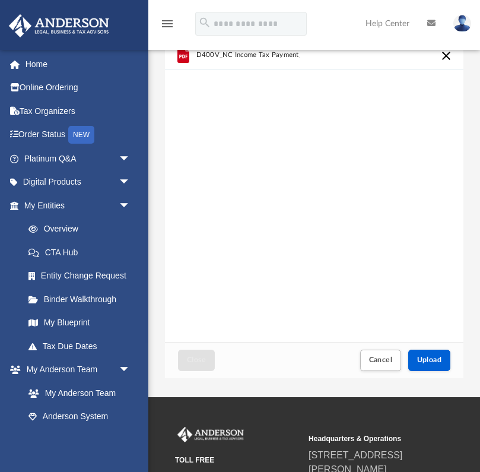
scroll to position [68, 0]
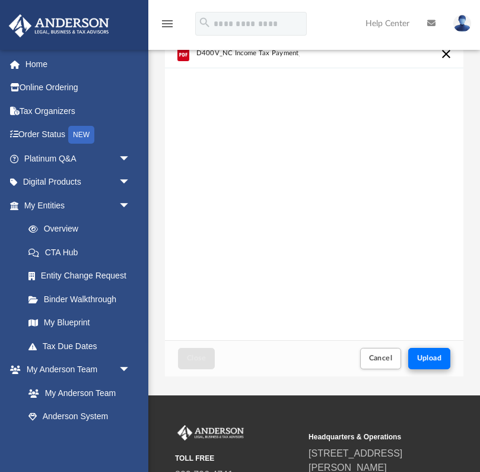
click at [421, 352] on button "Upload" at bounding box center [429, 358] width 43 height 21
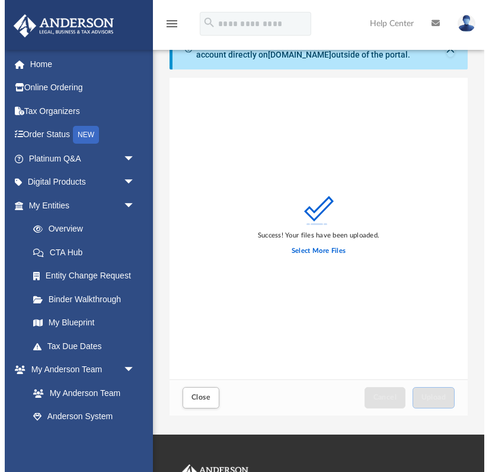
scroll to position [26, 0]
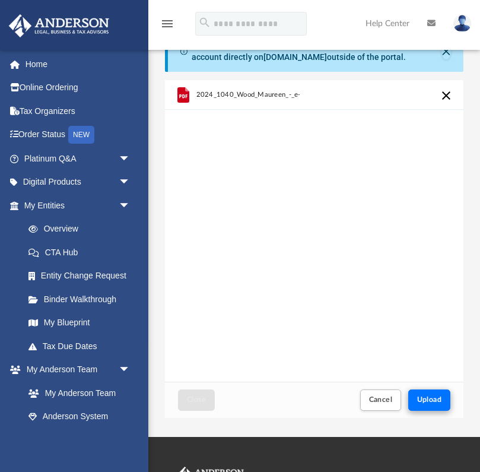
click at [431, 397] on span "Upload" at bounding box center [429, 399] width 25 height 7
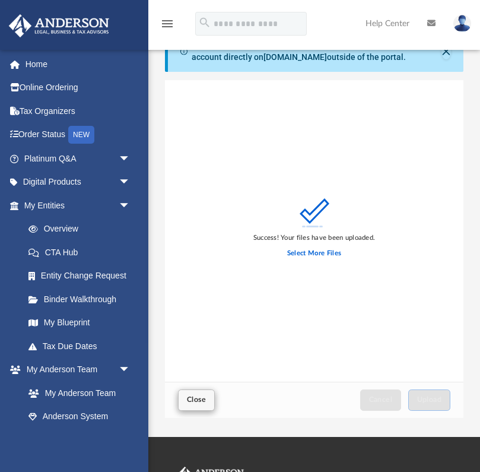
click at [202, 399] on span "Close" at bounding box center [196, 399] width 19 height 7
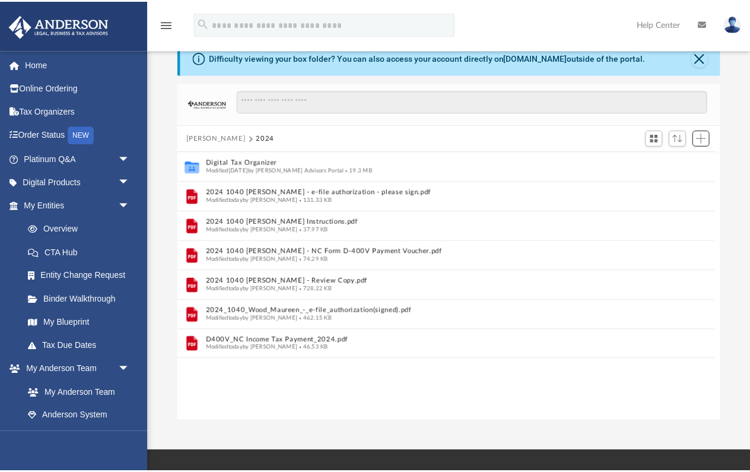
scroll to position [270, 541]
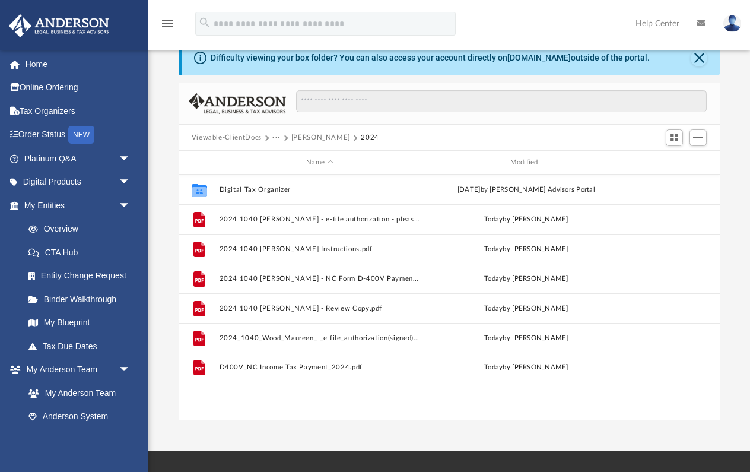
click at [310, 135] on button "[PERSON_NAME]" at bounding box center [320, 137] width 59 height 11
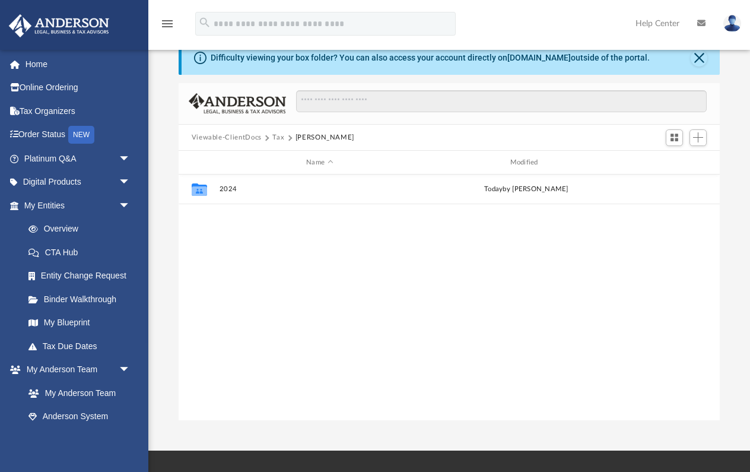
click at [276, 135] on button "Tax" at bounding box center [278, 137] width 12 height 11
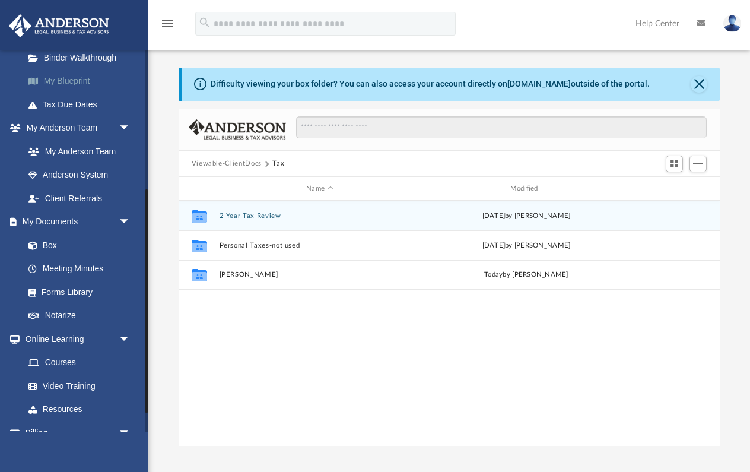
scroll to position [238, 0]
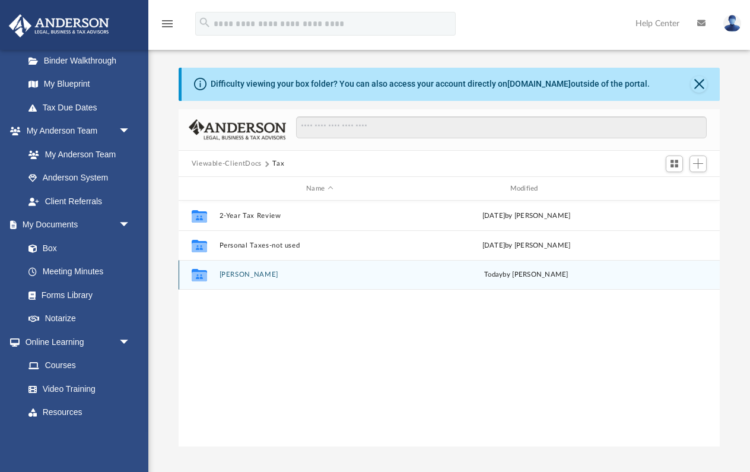
click at [251, 274] on button "[PERSON_NAME]" at bounding box center [319, 274] width 201 height 8
